Goal: Communication & Community: Ask a question

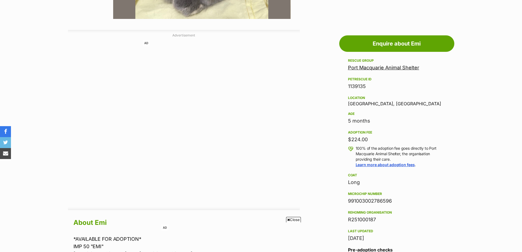
scroll to position [274, 0]
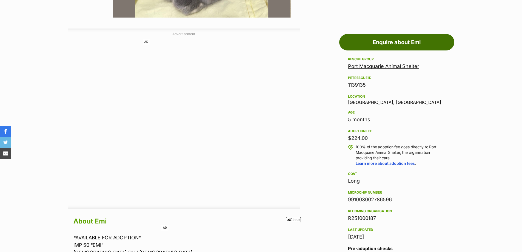
click at [383, 40] on link "Enquire about Emi" at bounding box center [396, 42] width 115 height 16
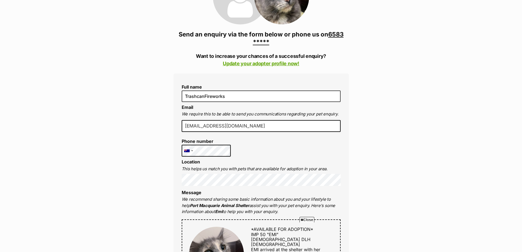
scroll to position [110, 0]
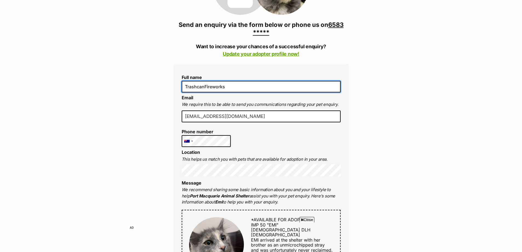
drag, startPoint x: 233, startPoint y: 85, endPoint x: 169, endPoint y: 87, distance: 64.0
type input "b"
type input "[PERSON_NAME]"
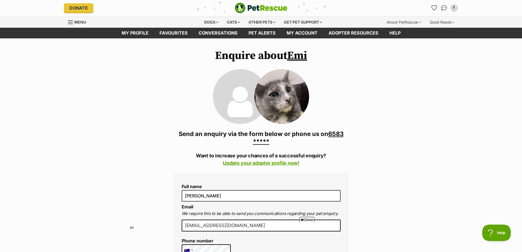
scroll to position [0, 0]
